Goal: Information Seeking & Learning: Learn about a topic

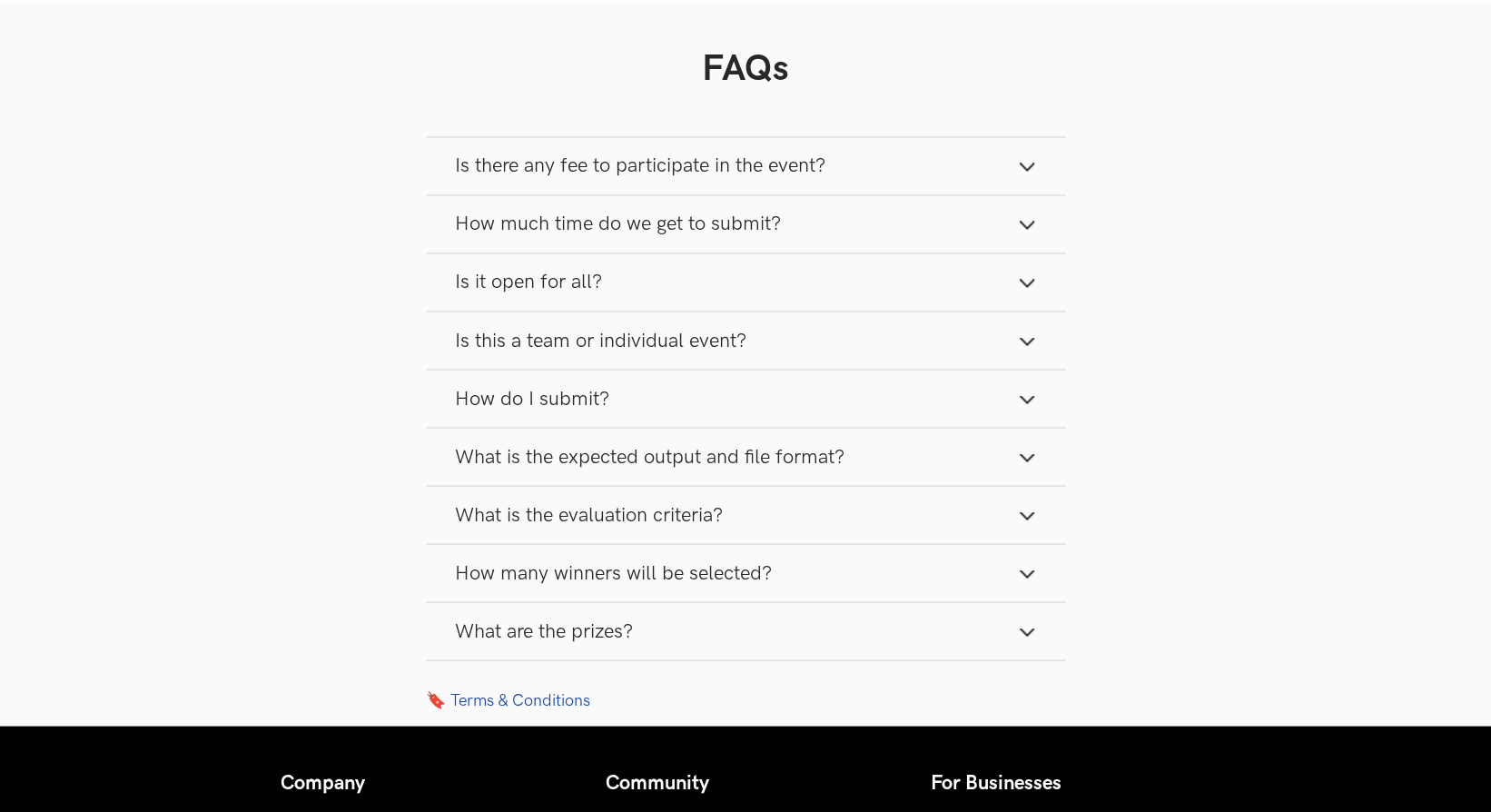
scroll to position [2314, 0]
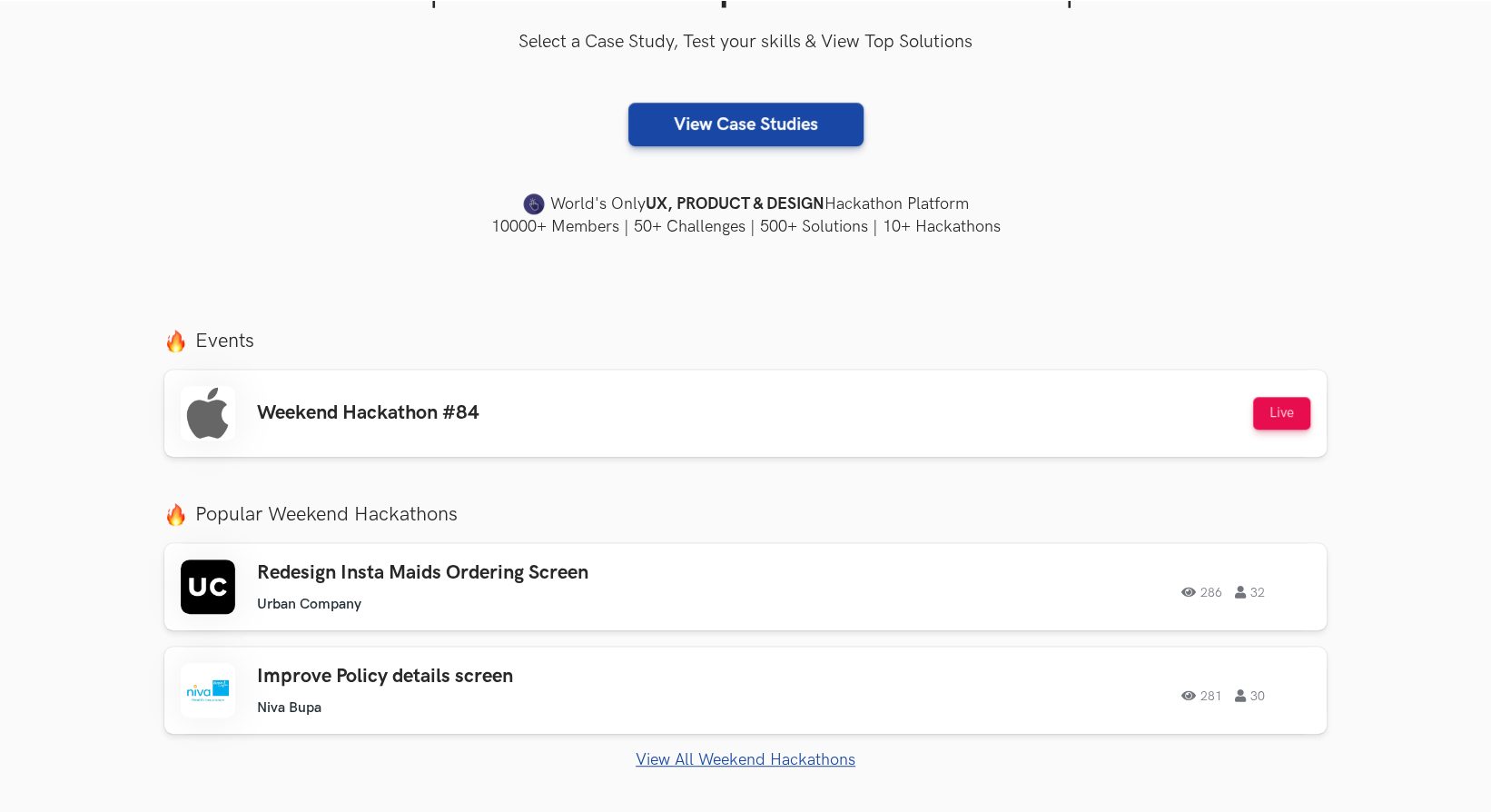
scroll to position [651, 0]
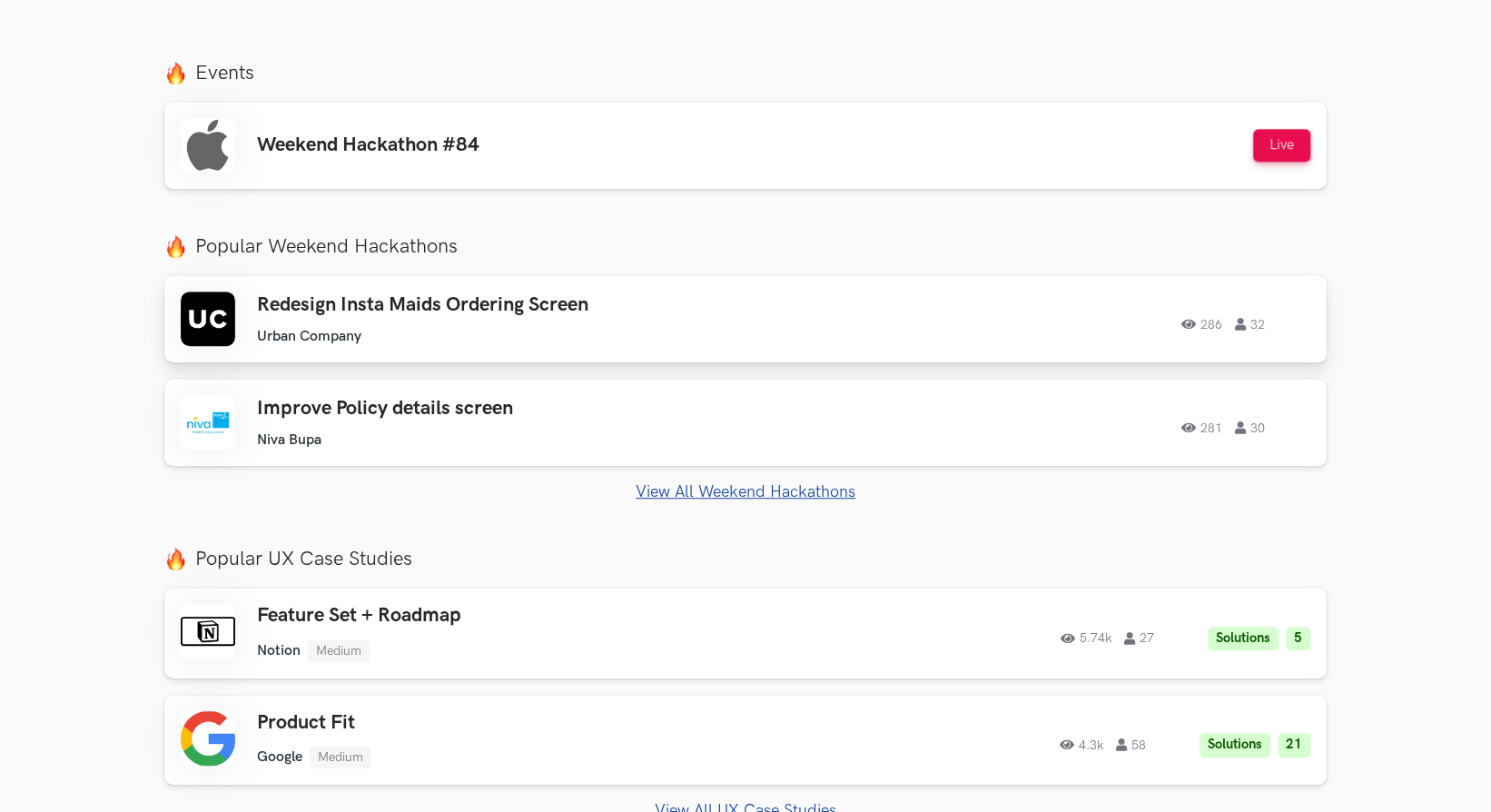
click at [516, 310] on h3 "Redesign Insta Maids Ordering Screen" at bounding box center [515, 305] width 516 height 24
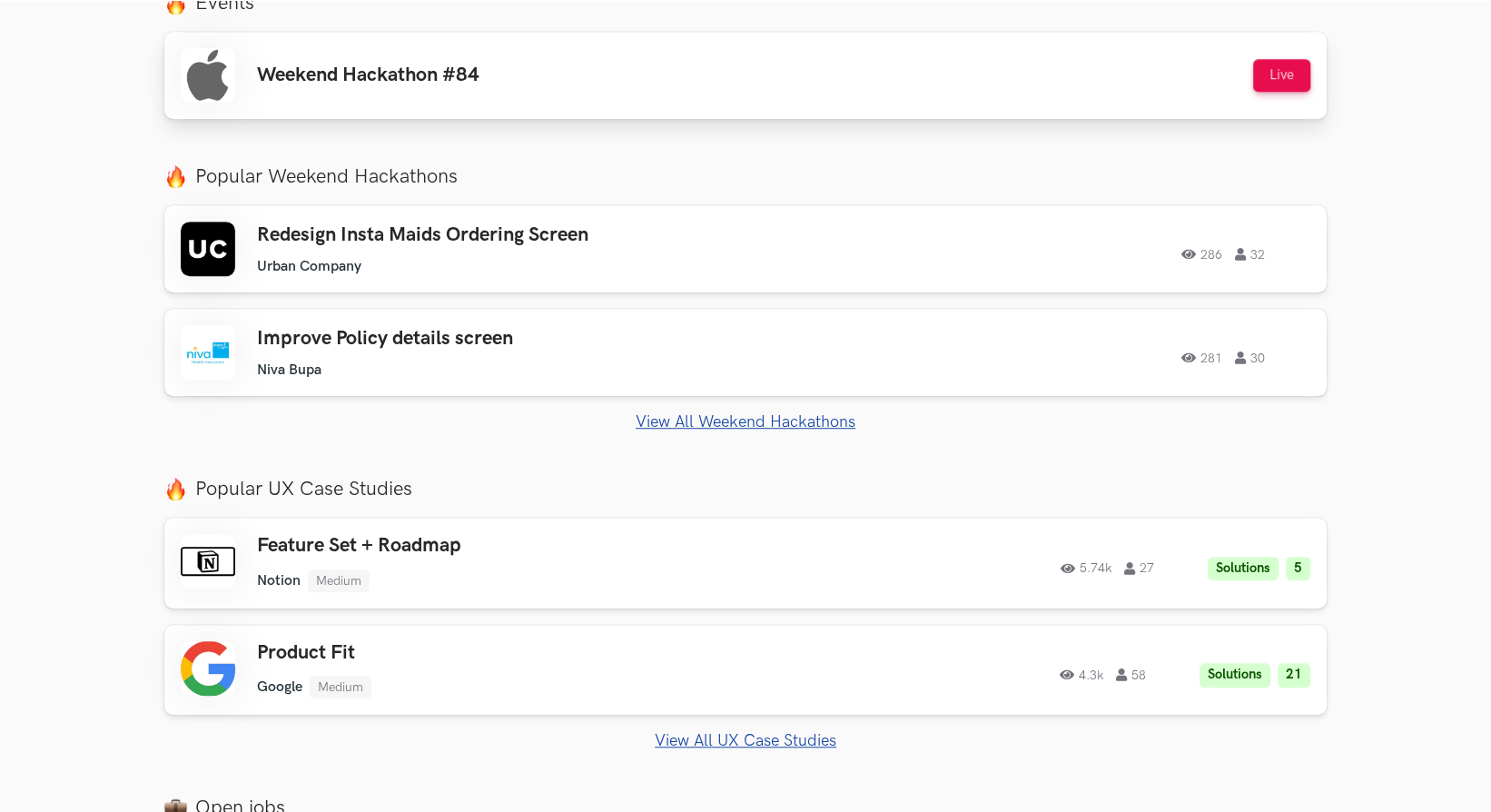
scroll to position [721, 0]
click at [414, 370] on ul "Niva Bupa" at bounding box center [515, 369] width 516 height 17
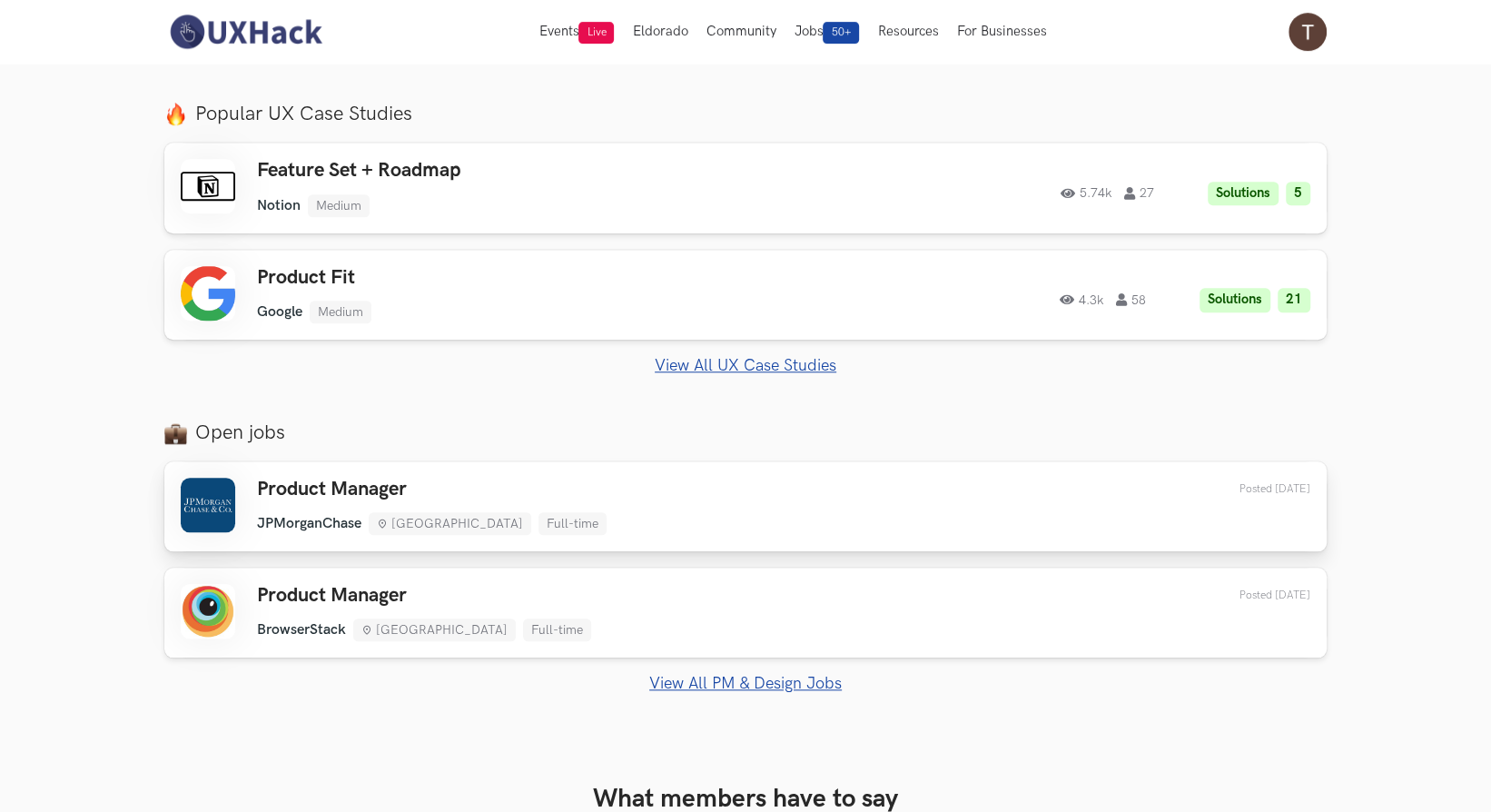
scroll to position [1097, 0]
click at [694, 674] on div "Product Manager JPMorganChase Mumbai Full-time JPMorganChase Mumbai Full-time 1…" at bounding box center [746, 576] width 1163 height 233
click at [694, 674] on link "View All PM & Design Jobs" at bounding box center [746, 681] width 1163 height 19
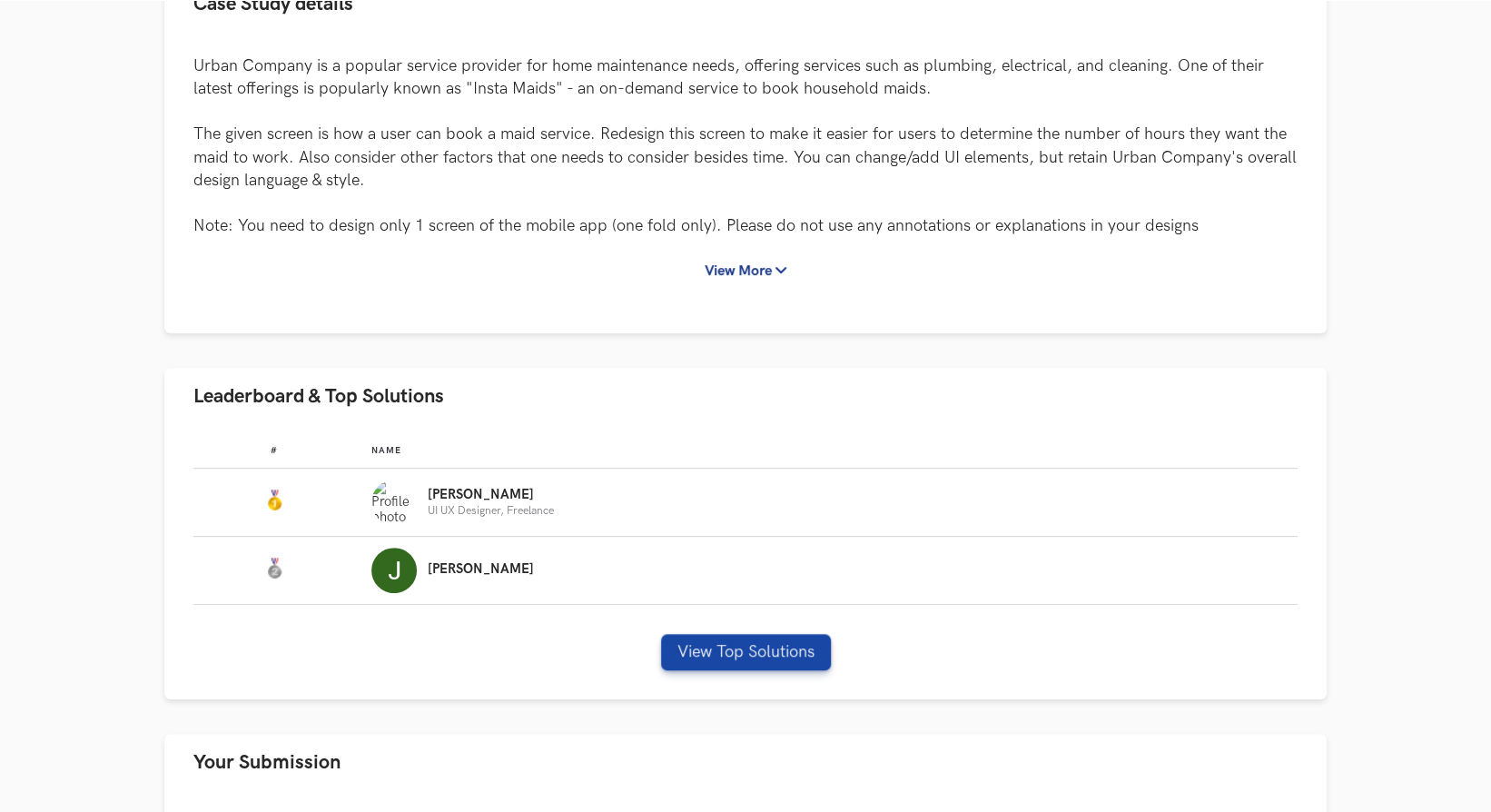
scroll to position [438, 0]
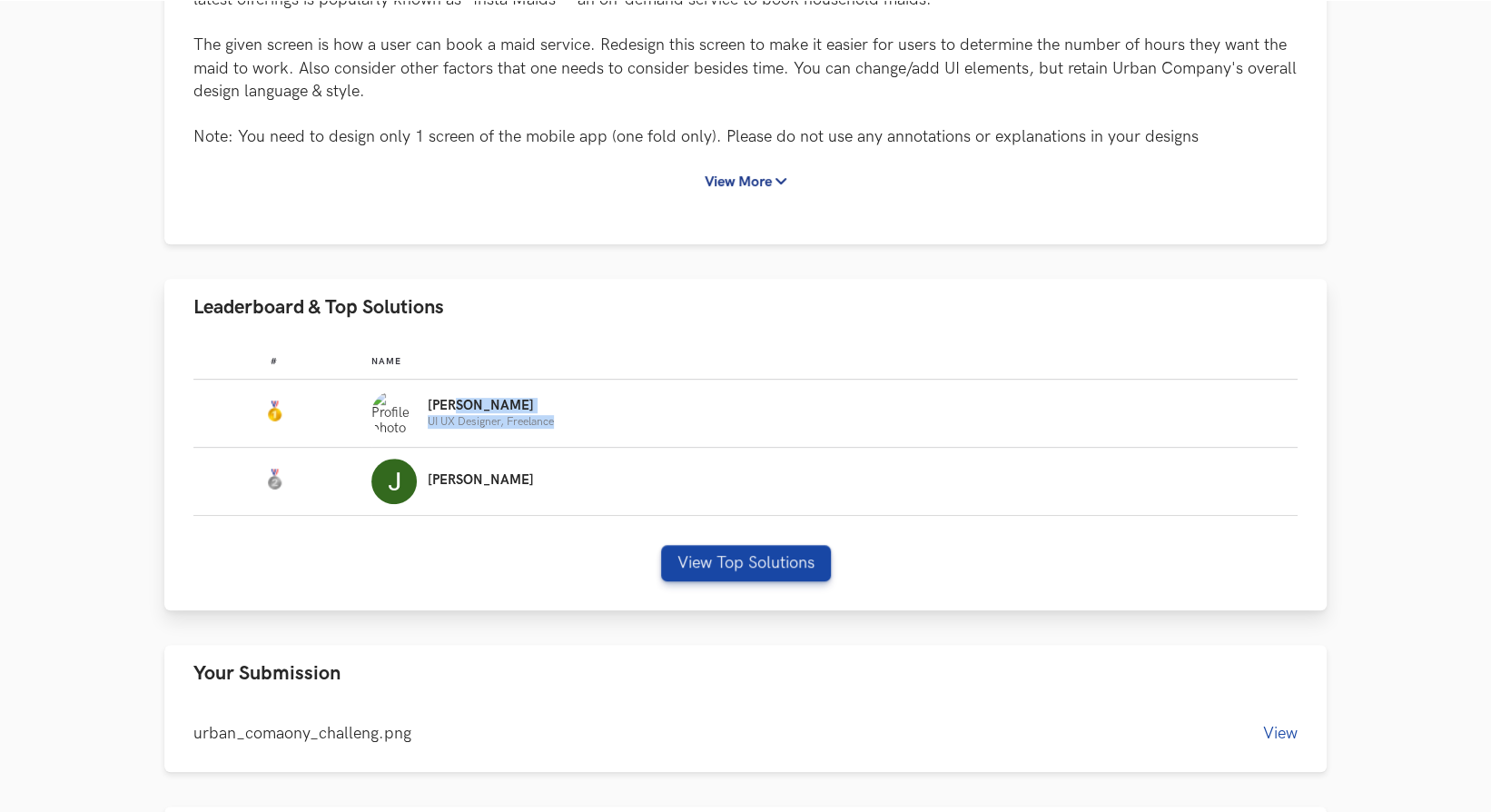
drag, startPoint x: 570, startPoint y: 431, endPoint x: 452, endPoint y: 402, distance: 121.5
click at [452, 402] on div "[PERSON_NAME] UX Designer, Freelance" at bounding box center [826, 413] width 910 height 46
click at [452, 402] on p "[PERSON_NAME]" at bounding box center [491, 406] width 126 height 15
click at [708, 562] on button "View Top Solutions" at bounding box center [746, 563] width 170 height 36
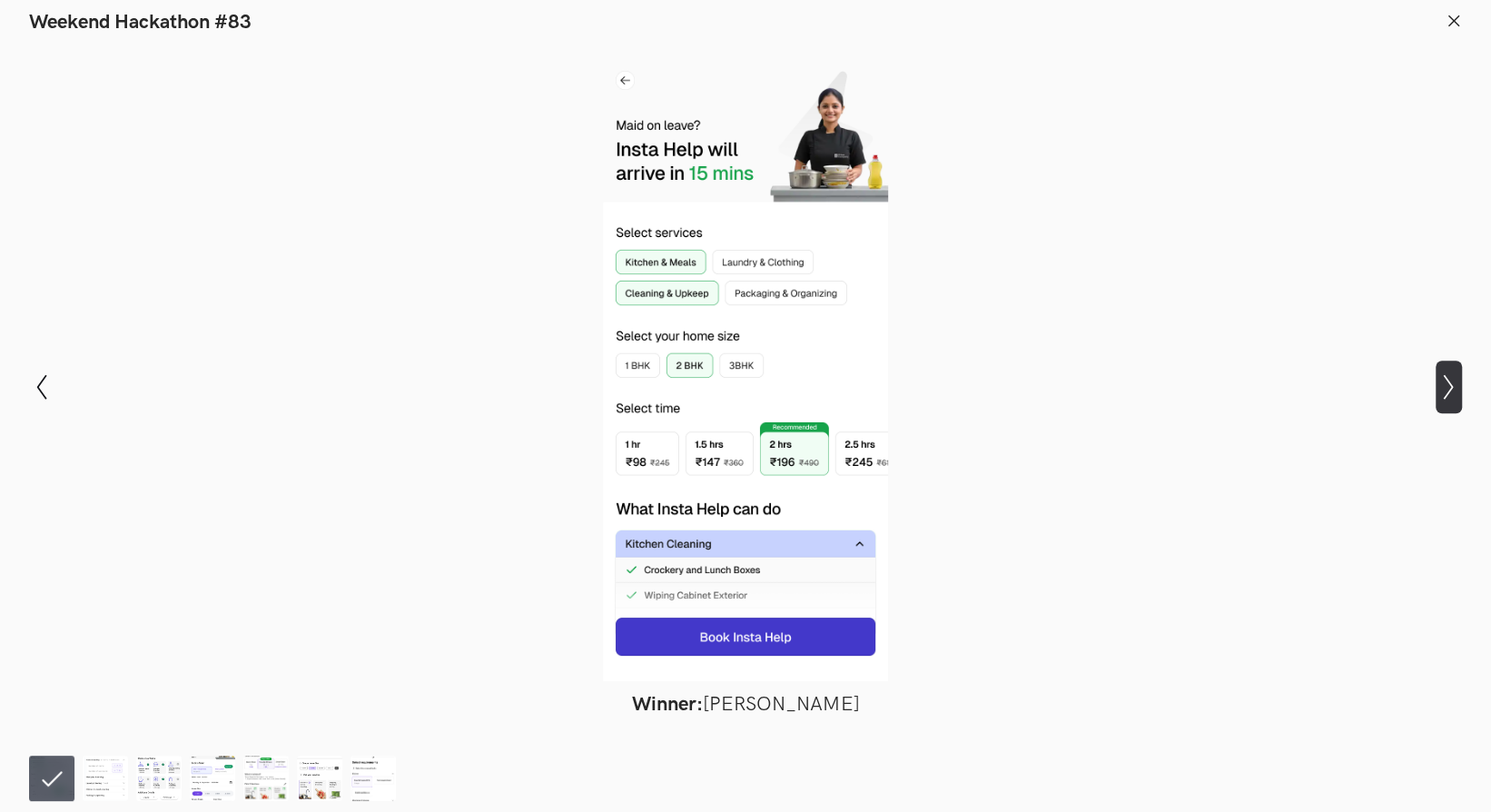
click at [1450, 398] on icon "Show next slide" at bounding box center [1448, 387] width 26 height 26
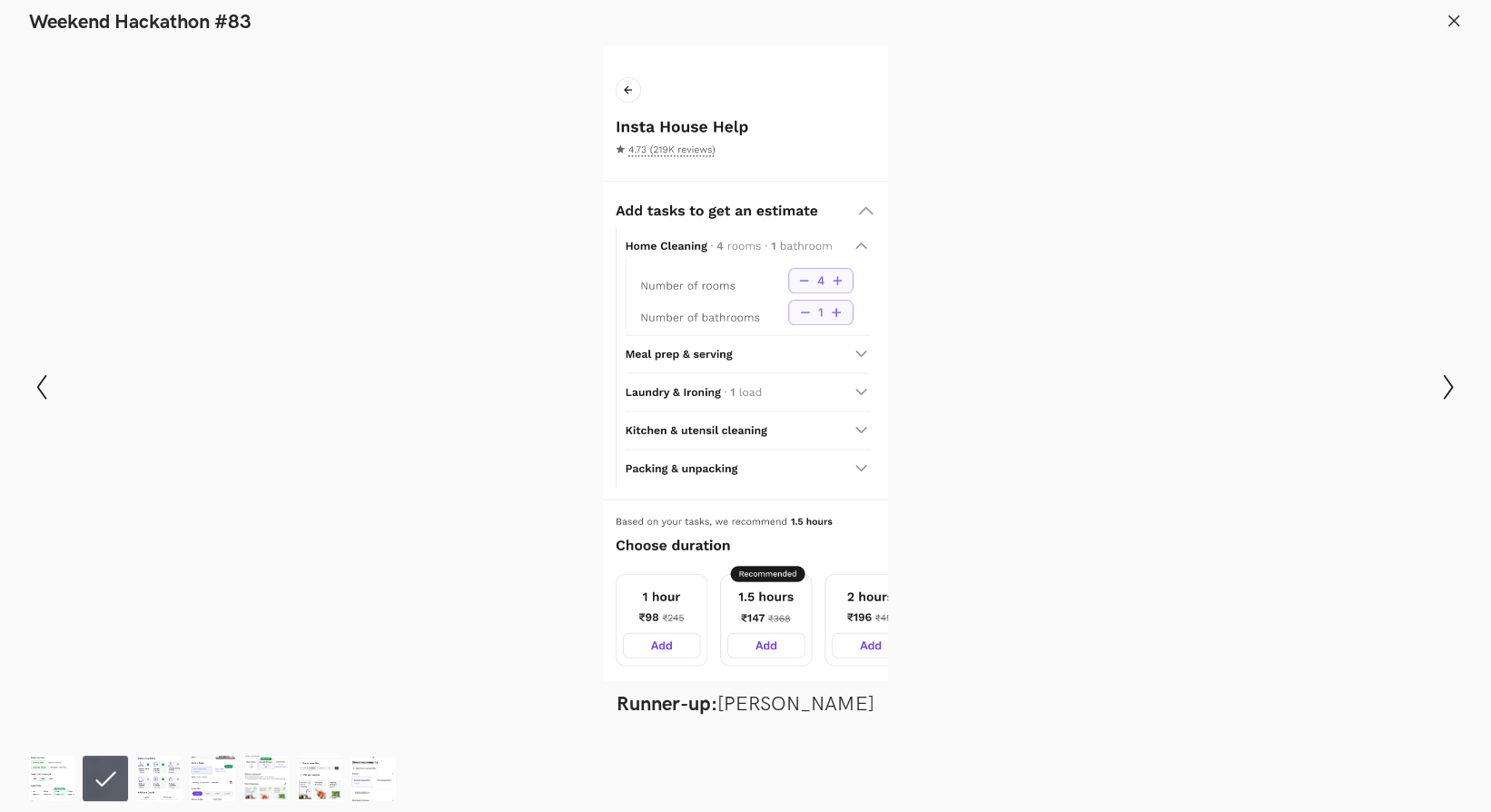
click at [215, 128] on div at bounding box center [746, 363] width 1359 height 636
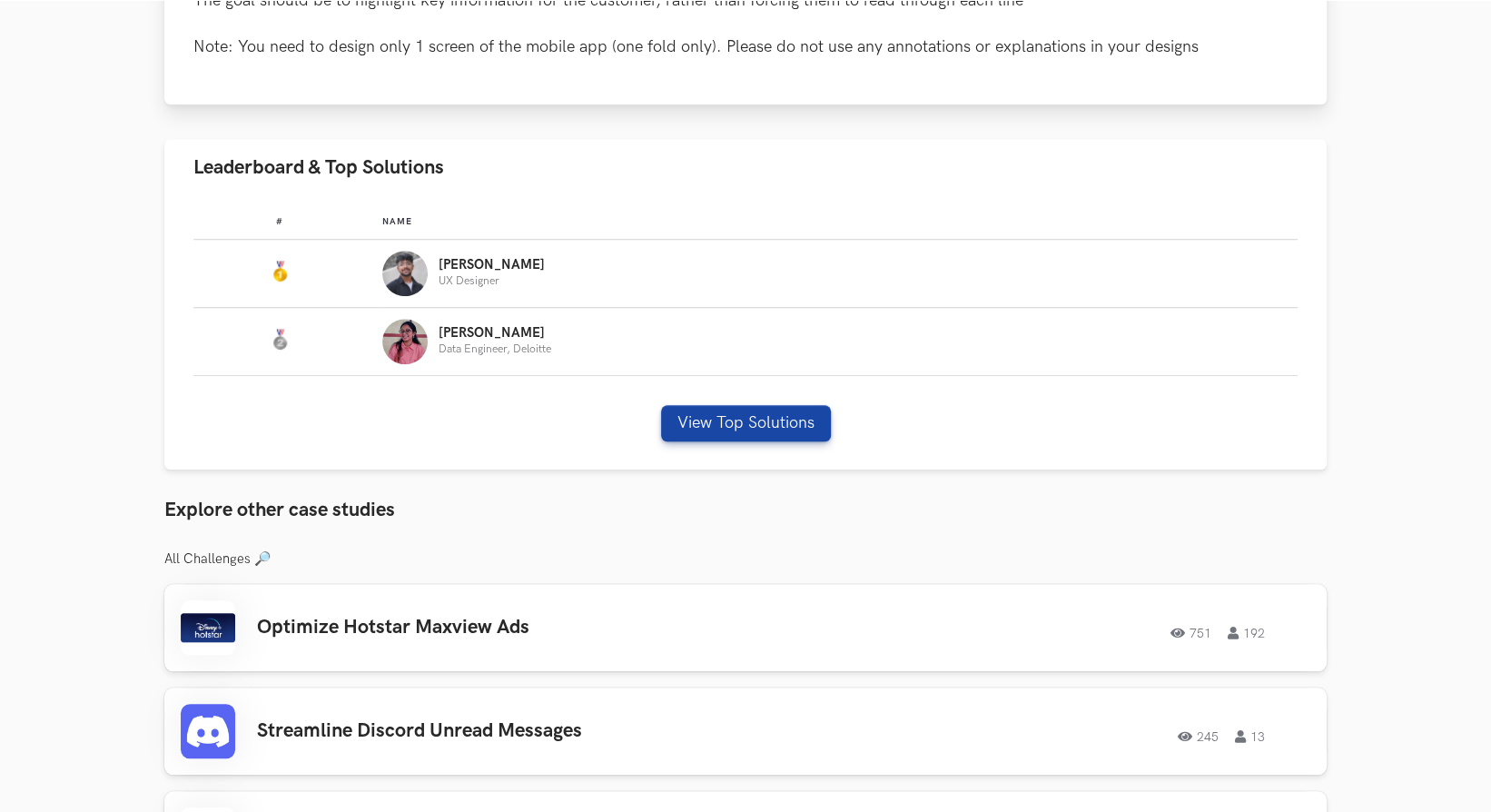
scroll to position [939, 0]
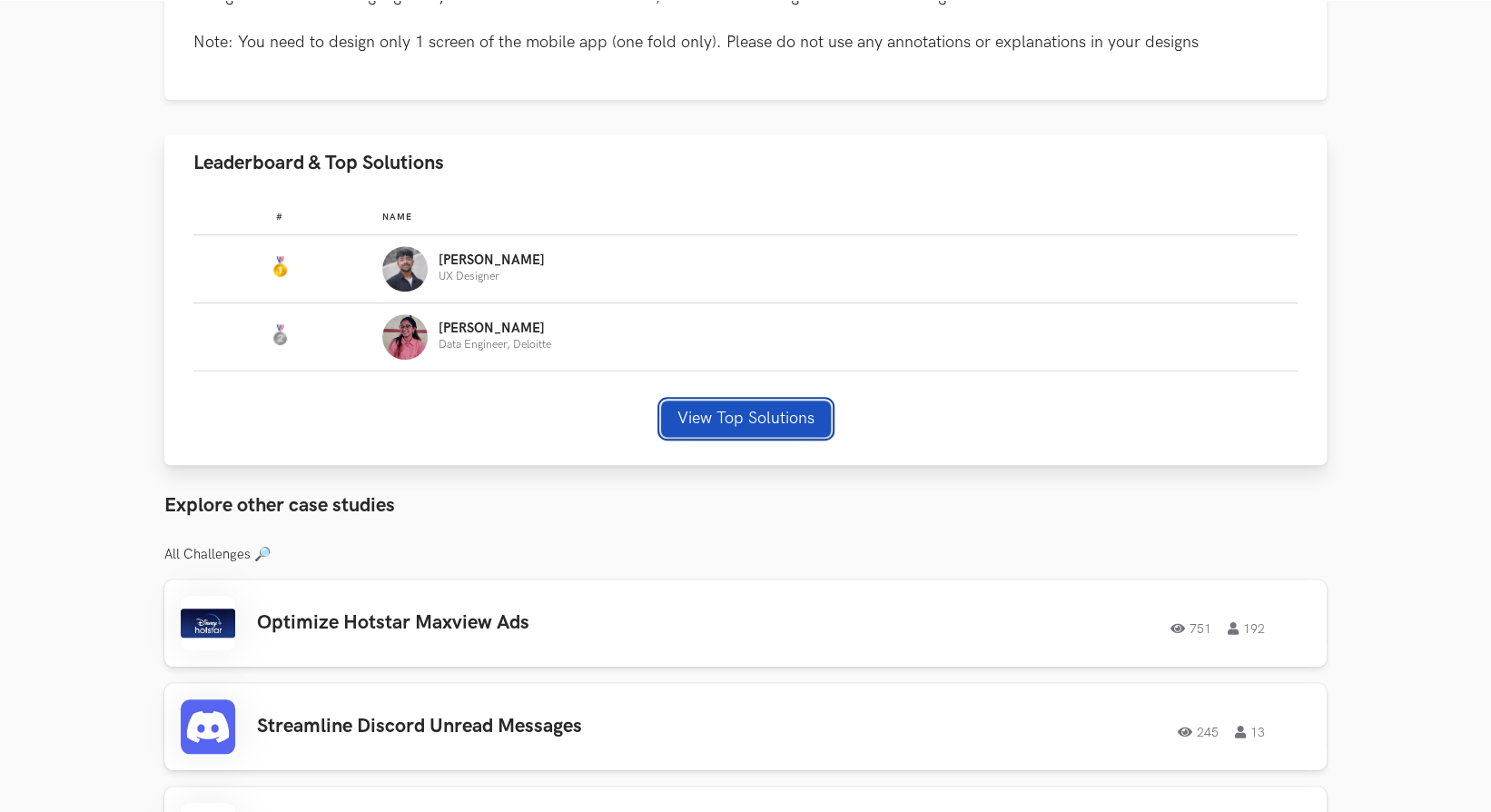
click at [725, 419] on button "View Top Solutions" at bounding box center [746, 419] width 170 height 36
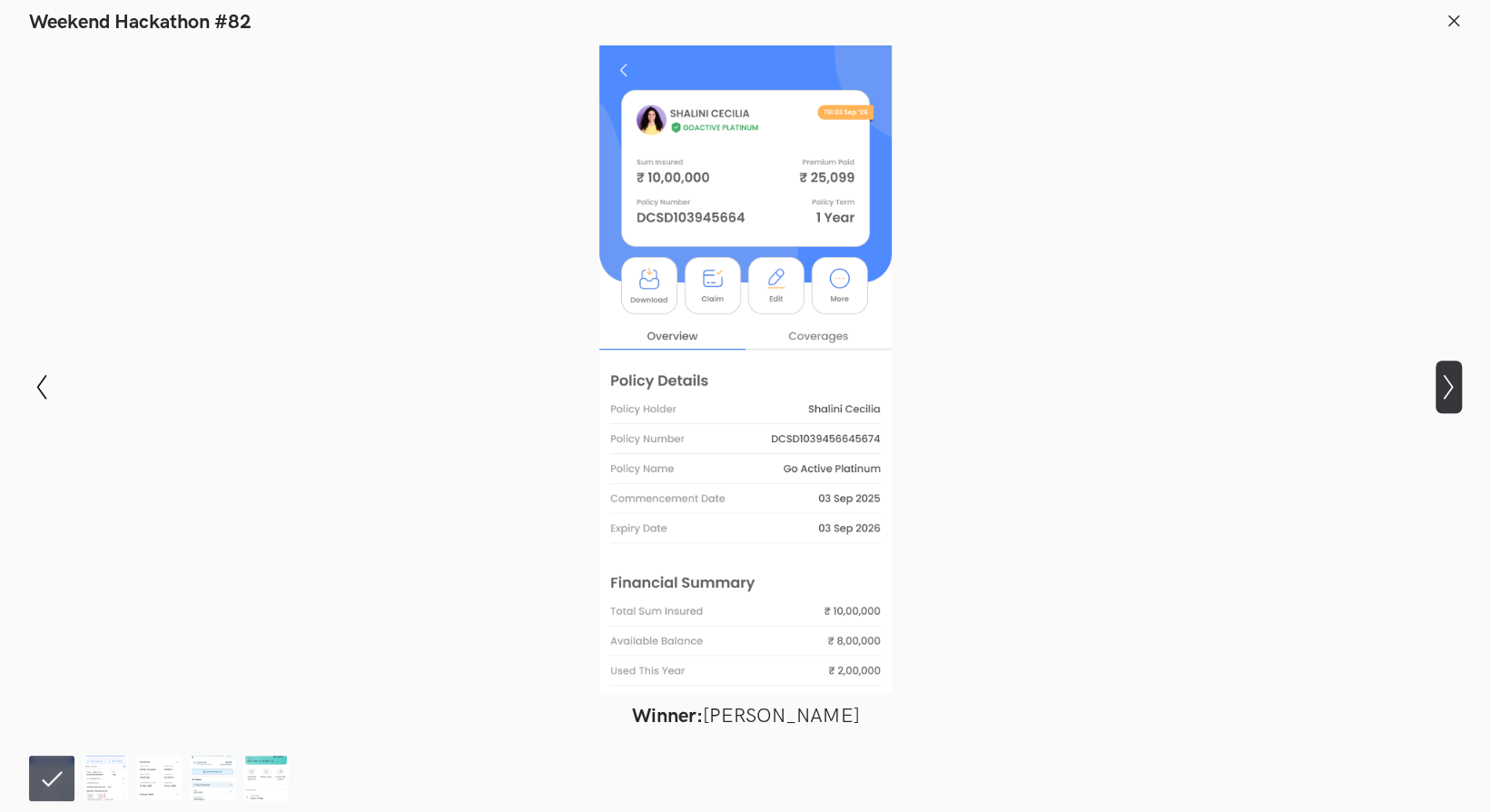
click at [1435, 382] on icon "Show next slide" at bounding box center [1448, 387] width 26 height 26
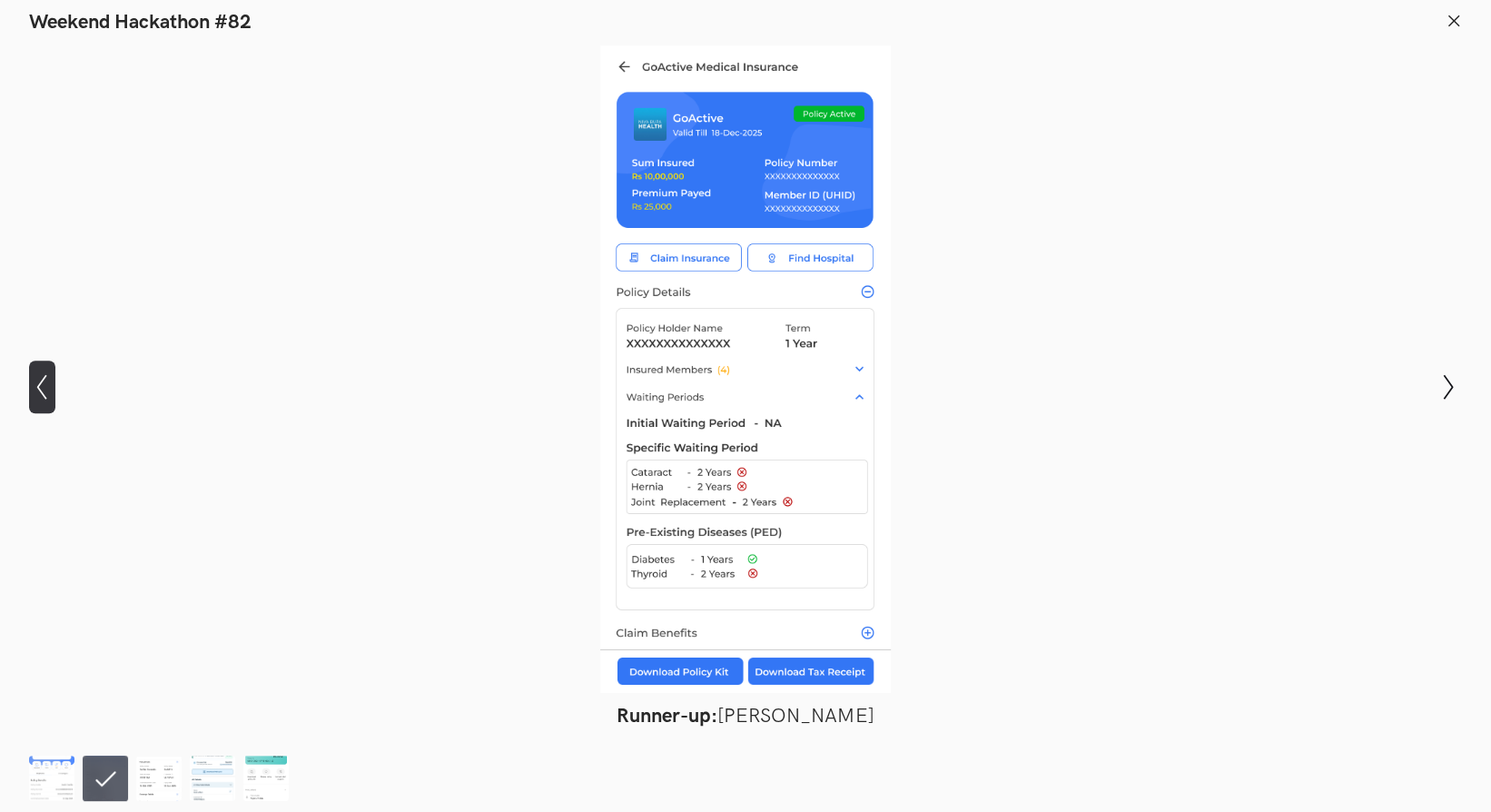
click at [45, 385] on icon "Show previous slide" at bounding box center [42, 387] width 26 height 26
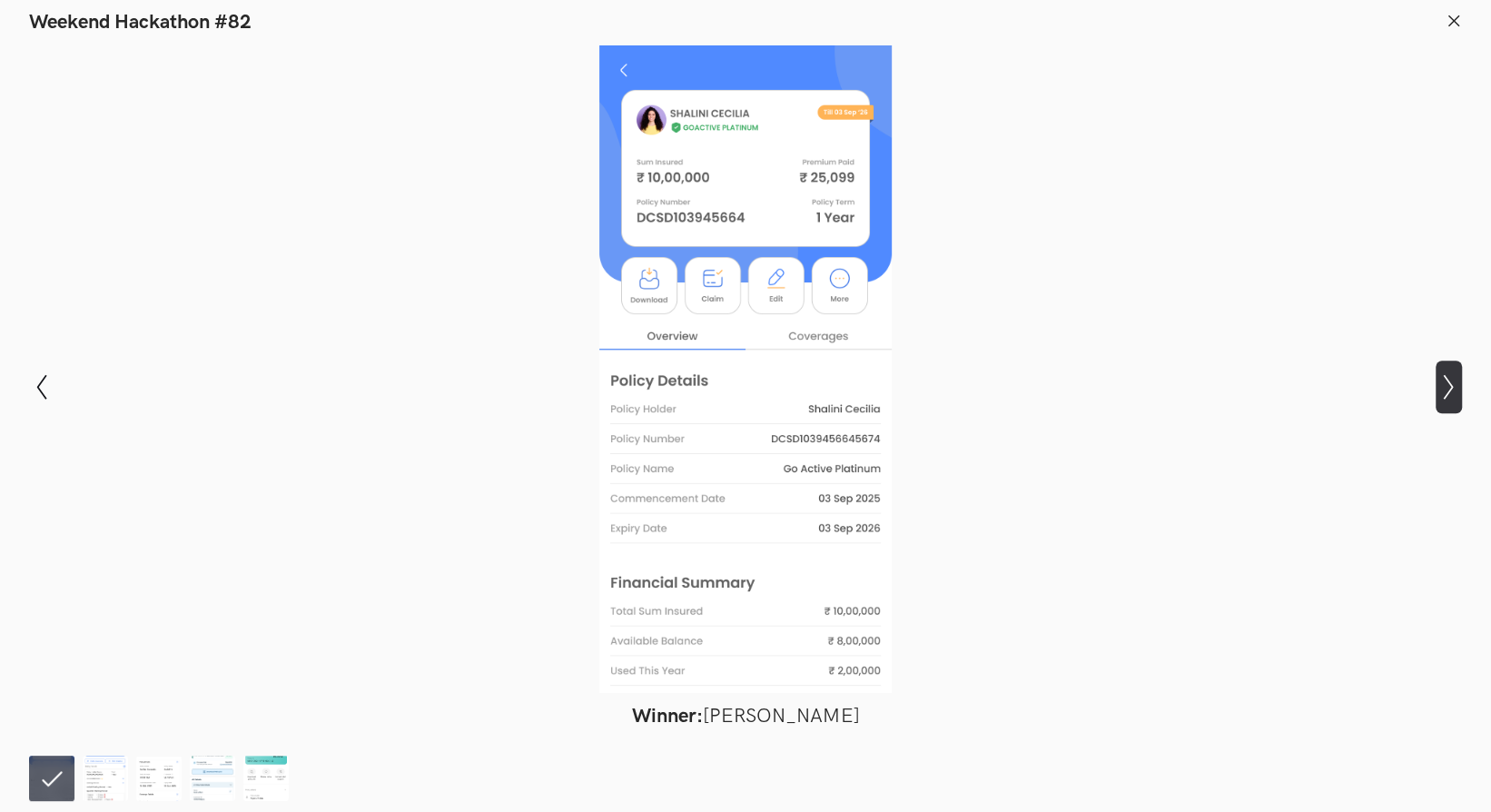
click at [1441, 397] on icon "Show next slide" at bounding box center [1448, 387] width 26 height 26
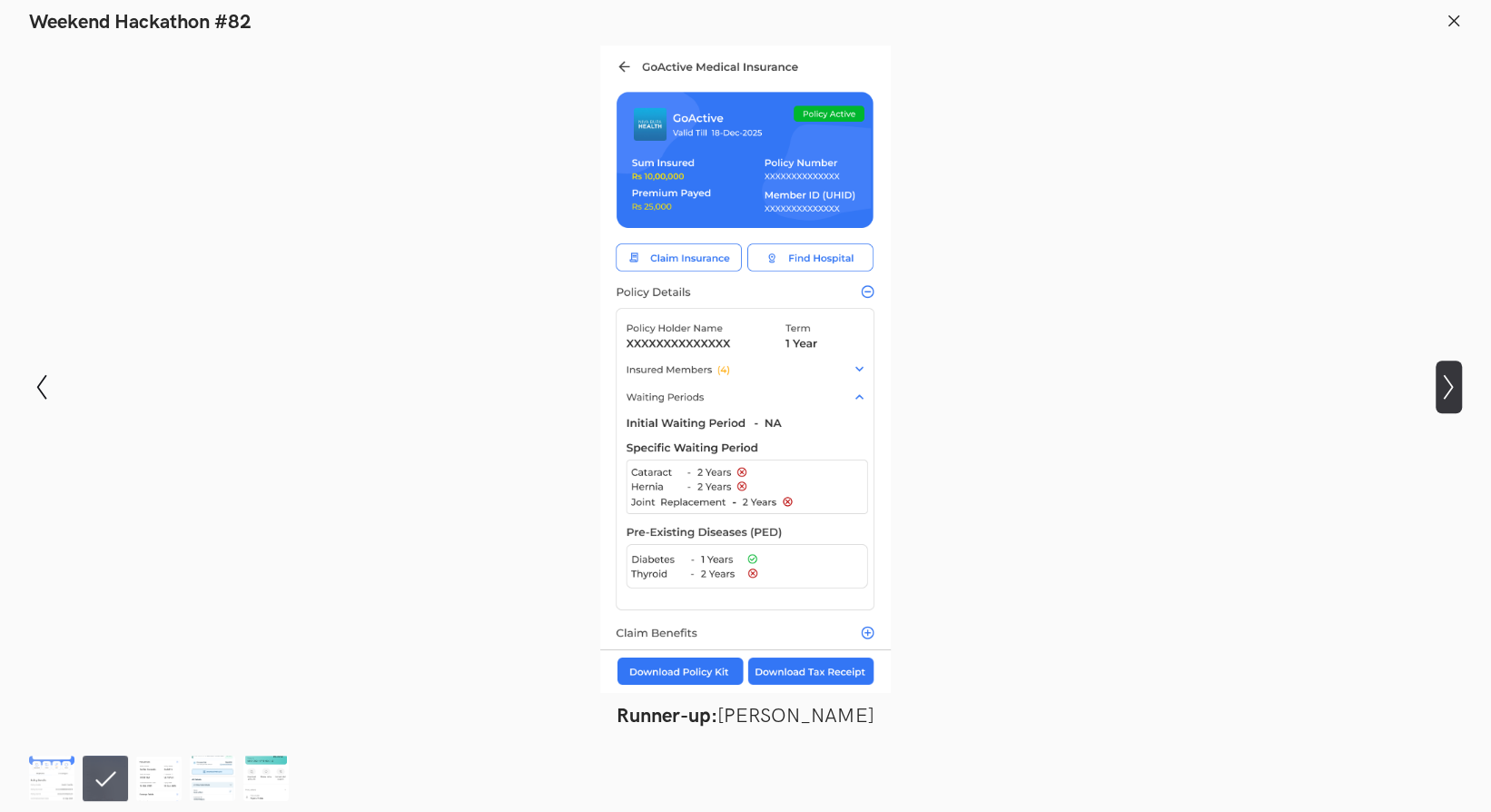
click at [1441, 397] on icon "Show next slide" at bounding box center [1448, 387] width 26 height 26
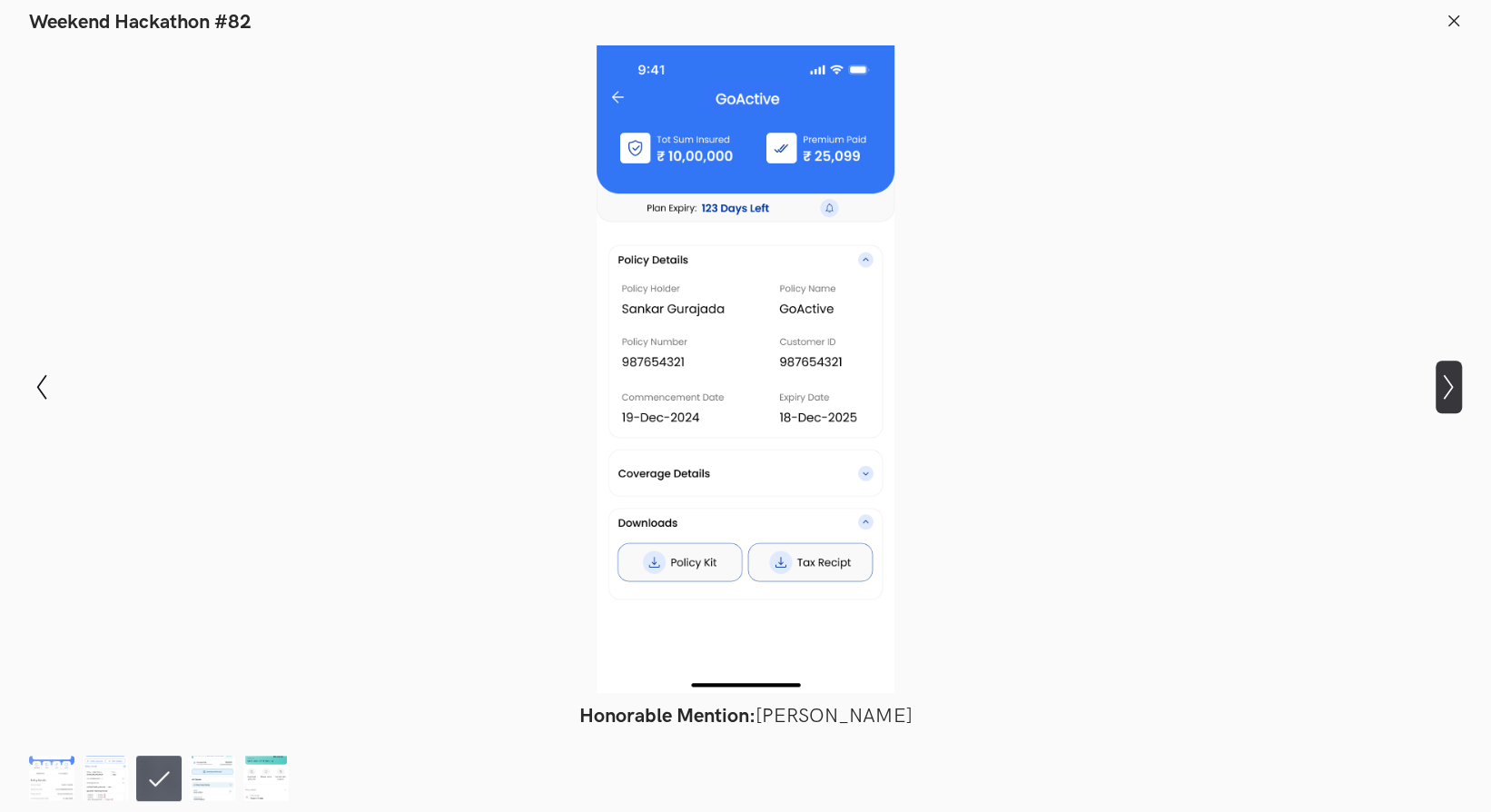
click at [1441, 397] on icon "Show next slide" at bounding box center [1448, 387] width 26 height 26
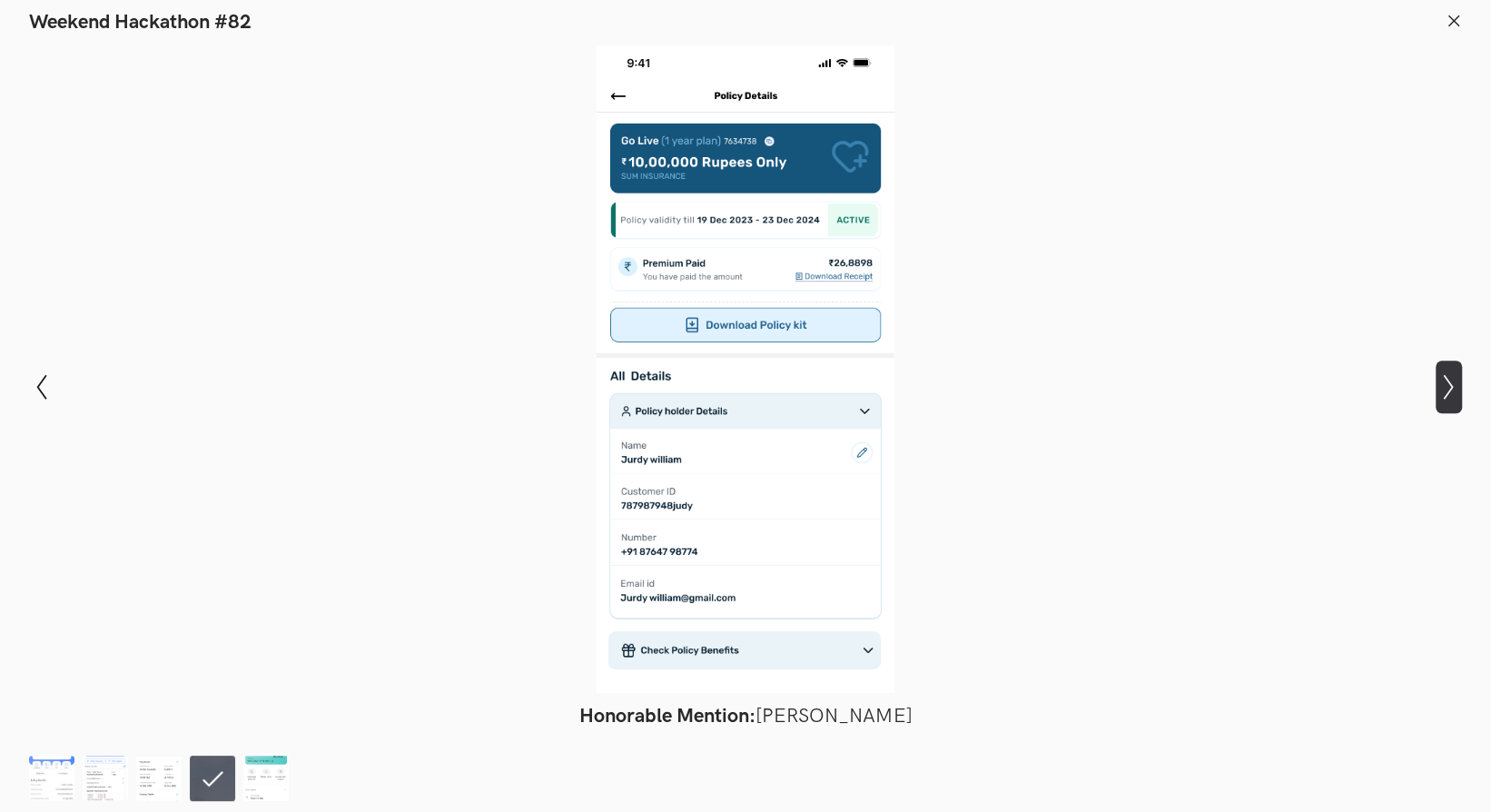
click at [1441, 397] on icon "Show next slide" at bounding box center [1448, 387] width 26 height 26
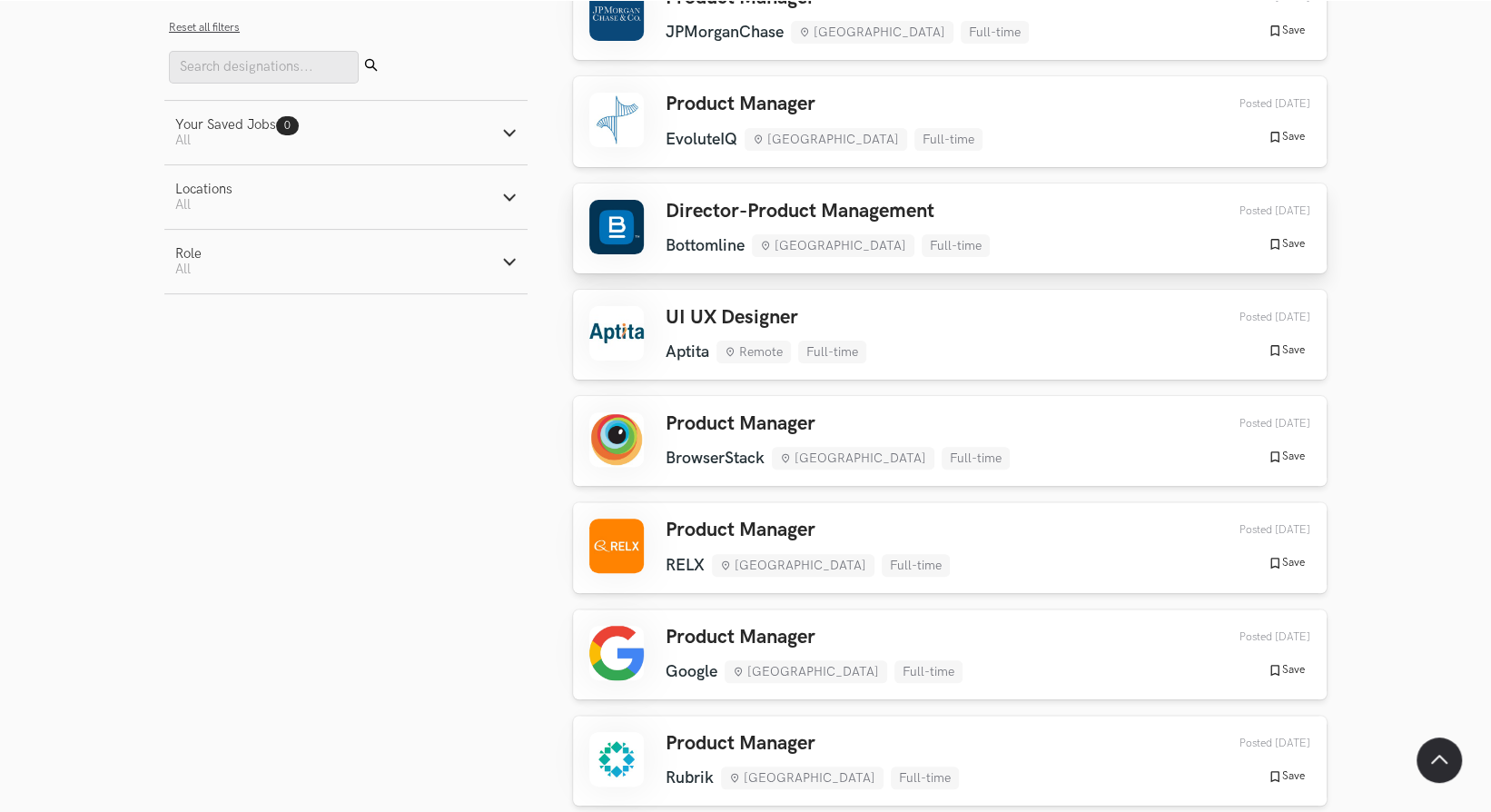
scroll to position [242, 0]
